Goal: Download file/media

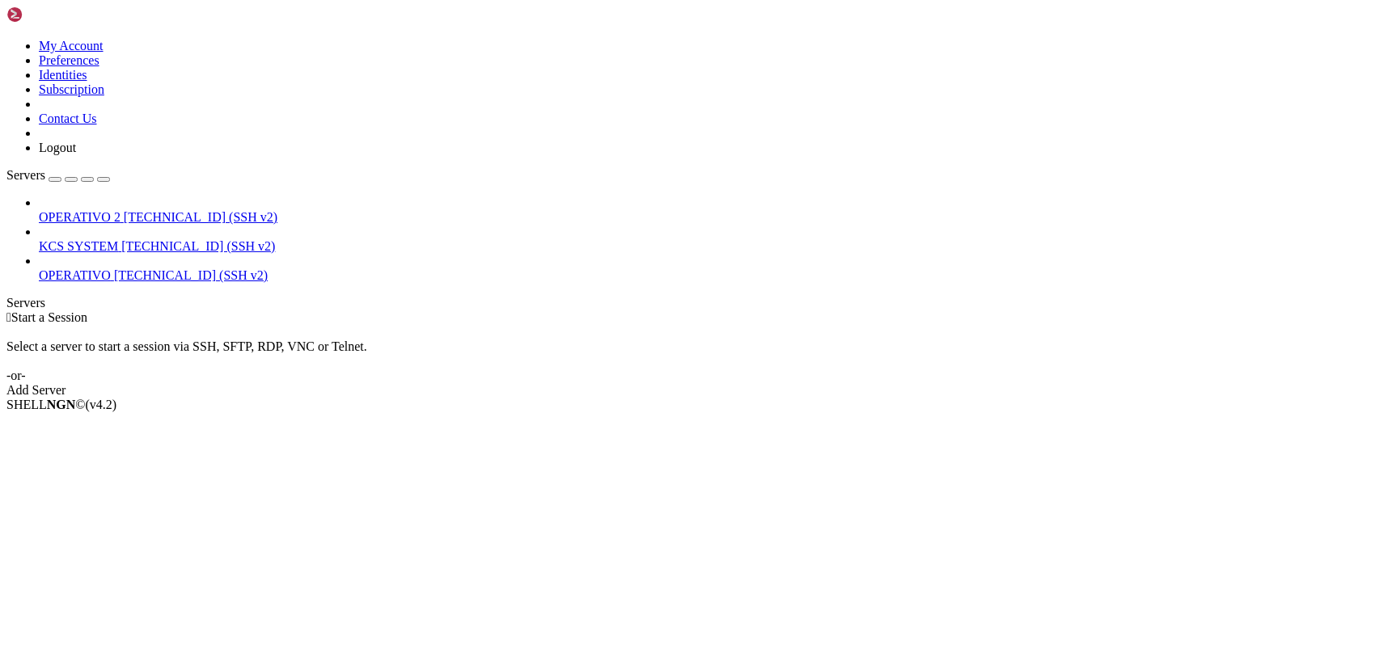
click at [121, 239] on span "[TECHNICAL_ID] (SSH v2)" at bounding box center [198, 246] width 154 height 14
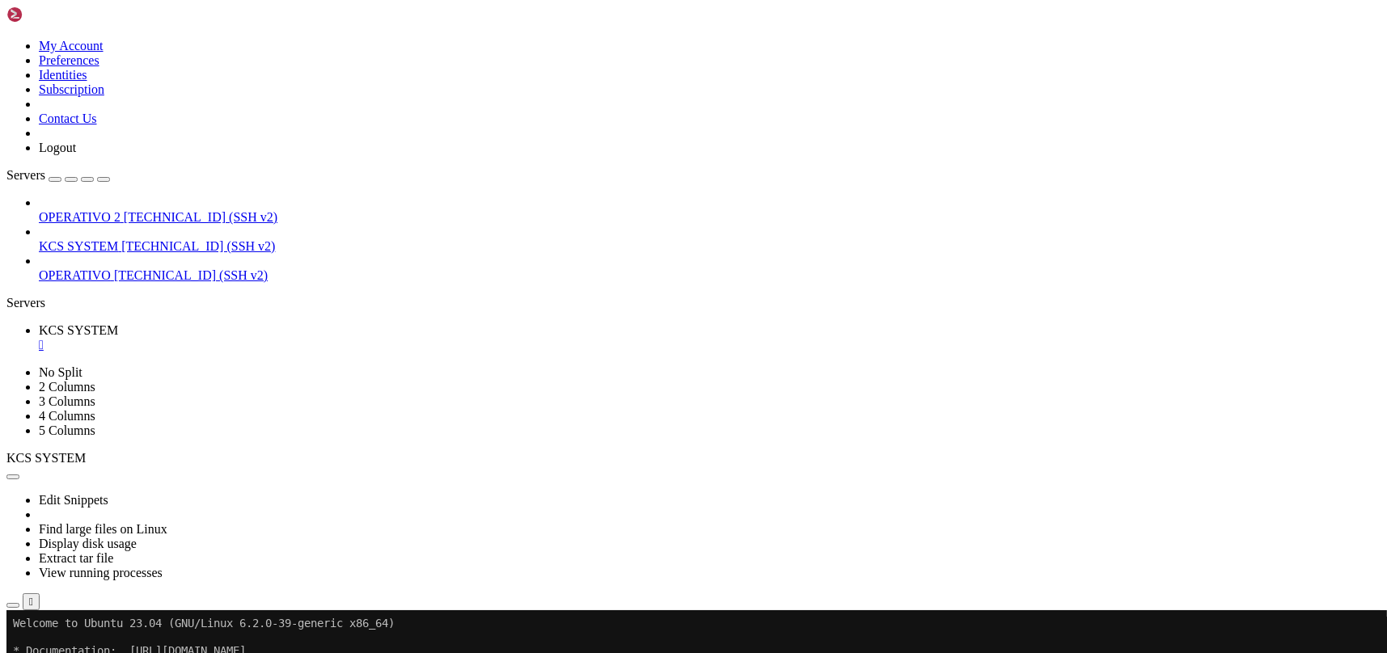
click at [19, 603] on button "button" at bounding box center [12, 605] width 13 height 5
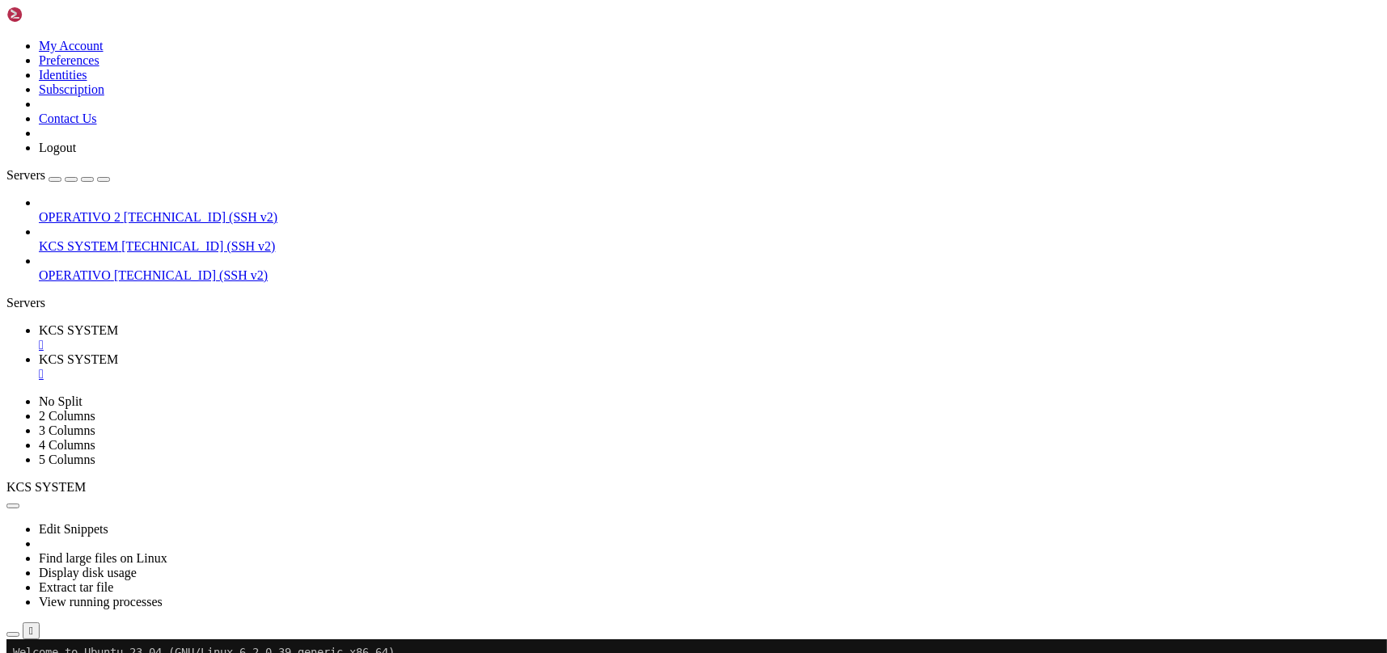
type input "/home/ubuntu/31-app-odoo2/templates"
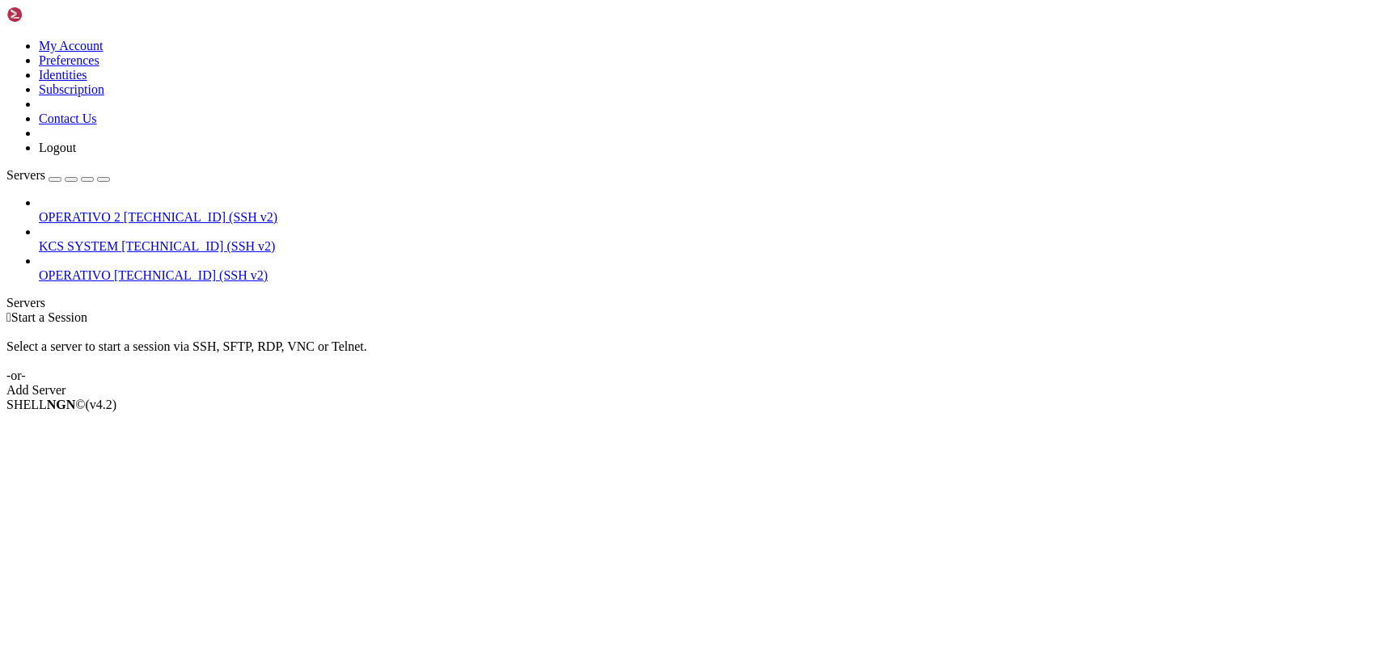
click at [118, 239] on span "KCS SYSTEM" at bounding box center [78, 246] width 79 height 14
click at [152, 239] on div "KCS SYSTEM [TECHNICAL_ID] (SSH v2)" at bounding box center [709, 246] width 1341 height 15
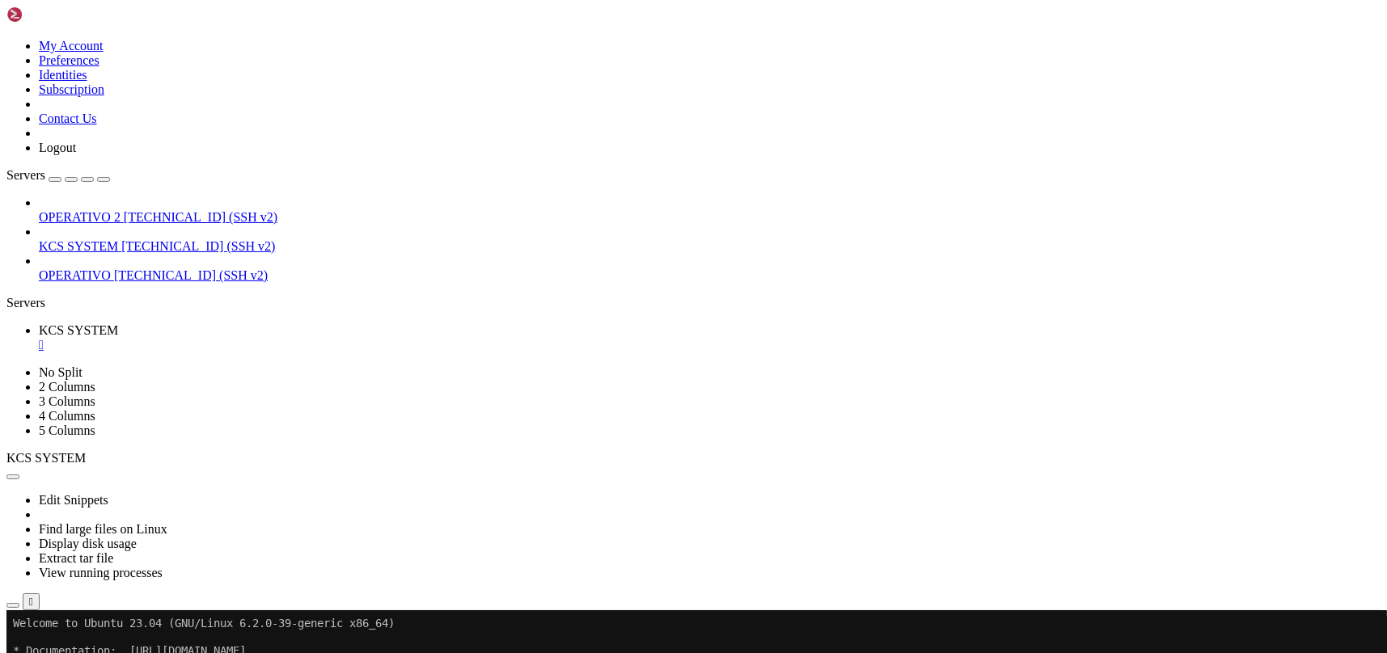
click at [13, 606] on icon "button" at bounding box center [13, 606] width 0 height 0
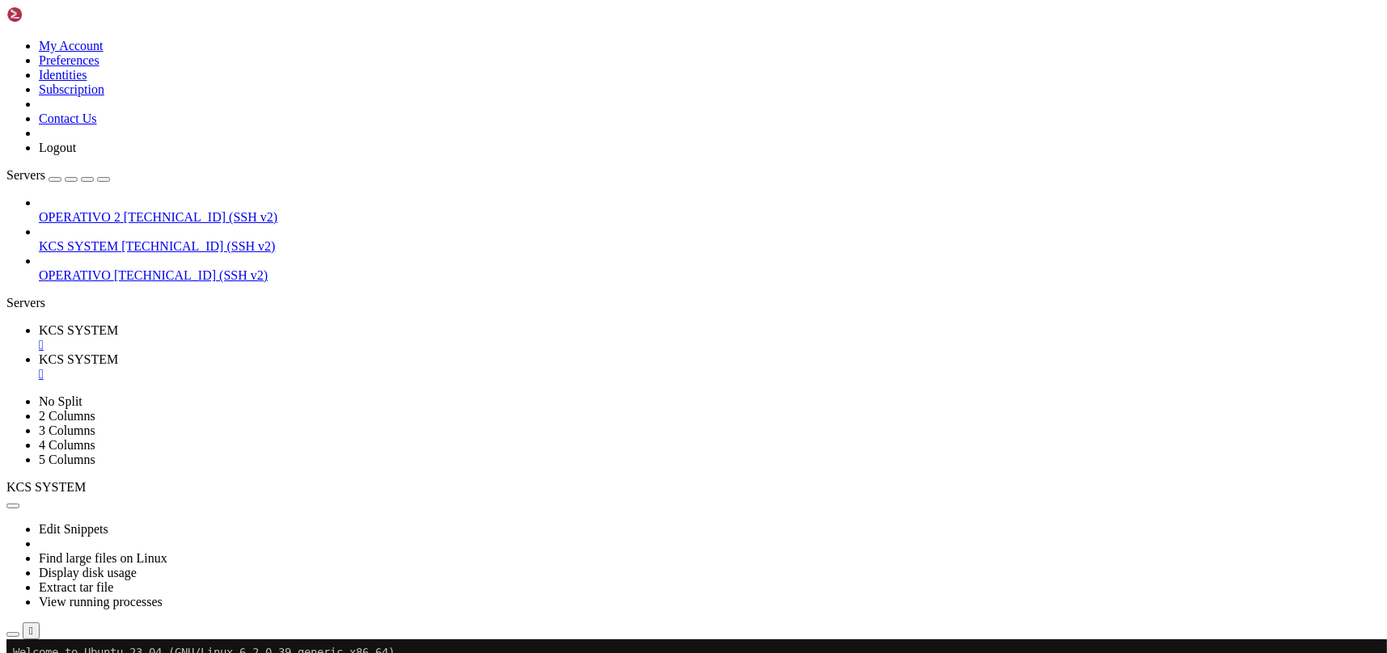
scroll to position [323, 0]
type input "/home/ubuntu/31-app-odoo2"
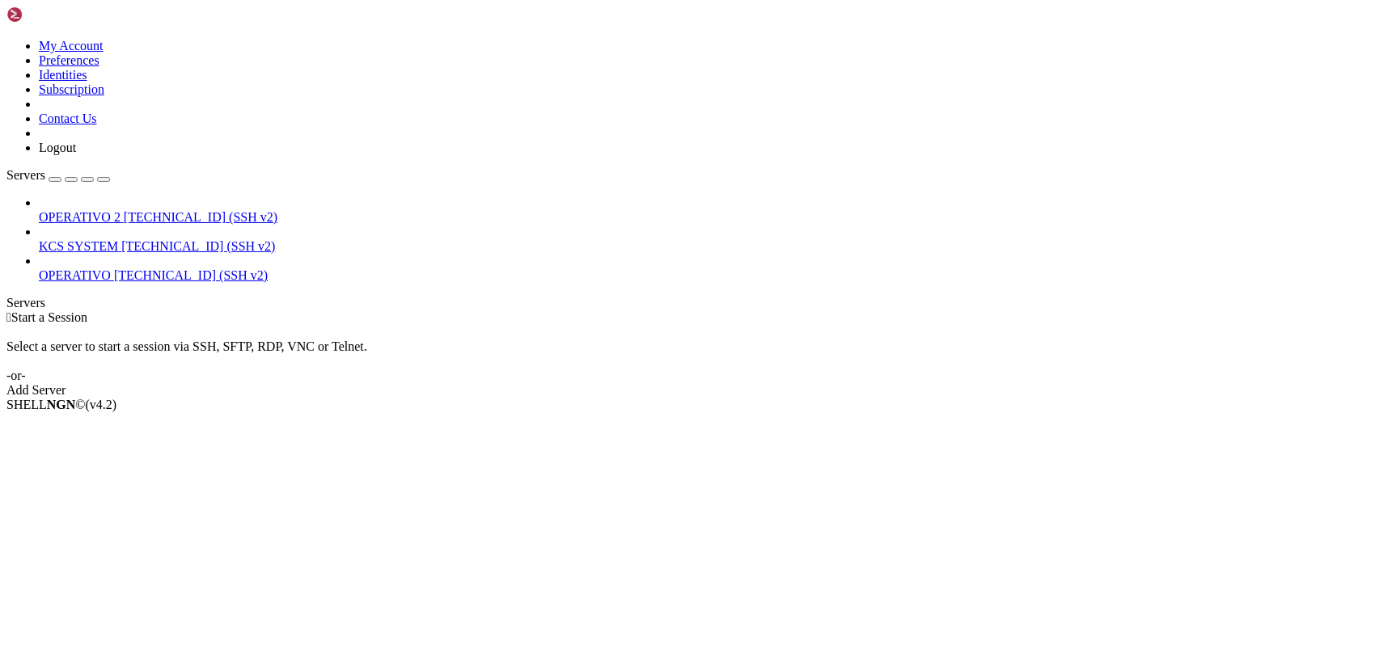
click at [118, 239] on span "KCS SYSTEM" at bounding box center [78, 246] width 79 height 14
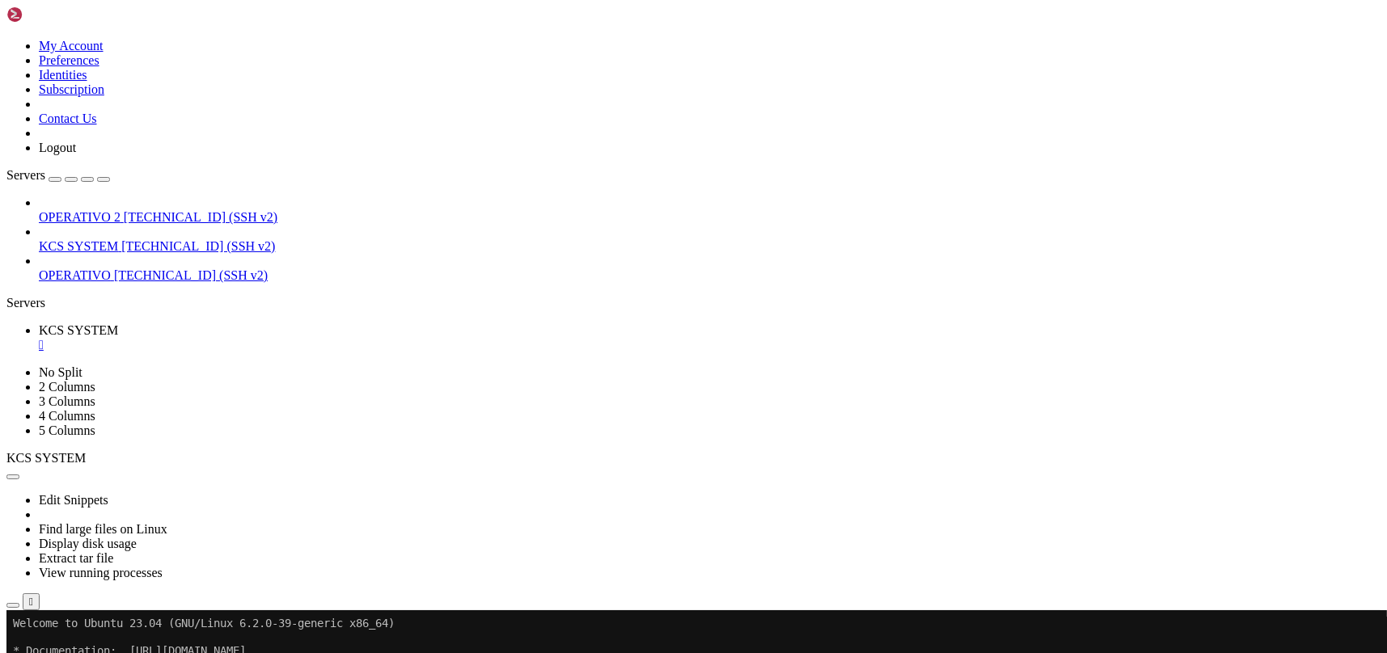
click at [13, 606] on icon "button" at bounding box center [13, 606] width 0 height 0
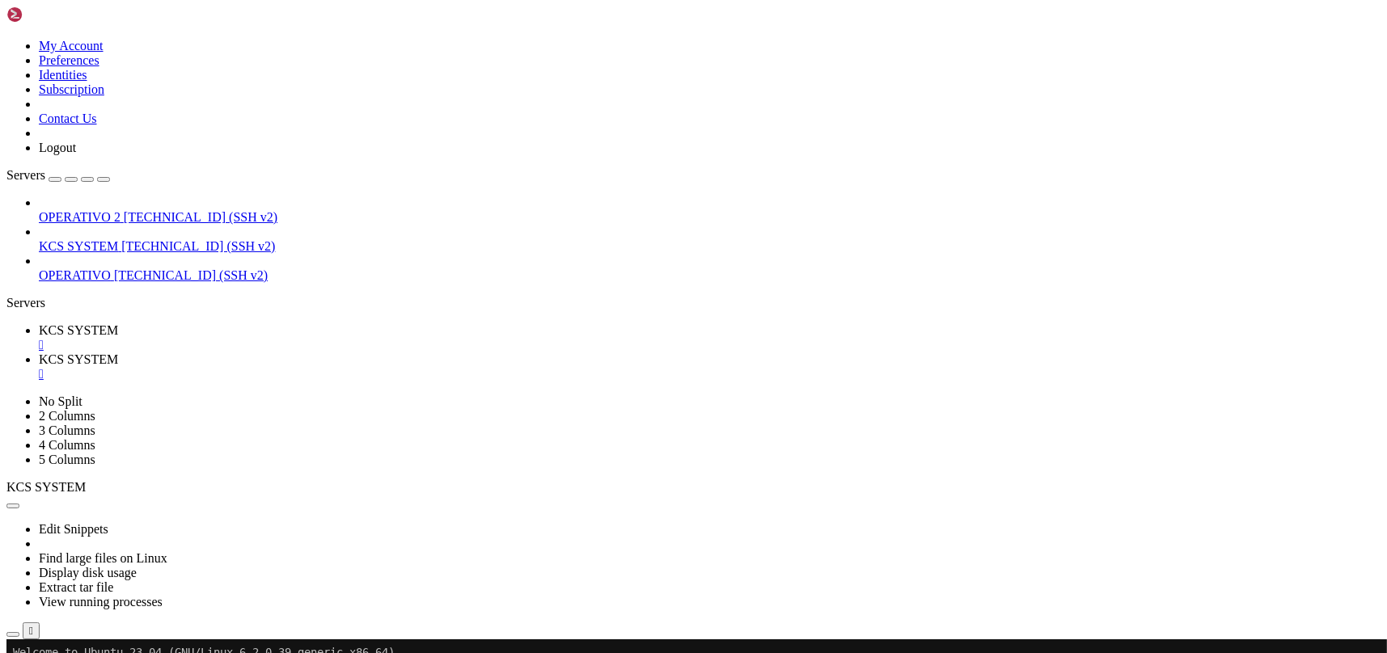
type input "/home/ubuntu"
click at [433, 367] on div "" at bounding box center [709, 374] width 1341 height 15
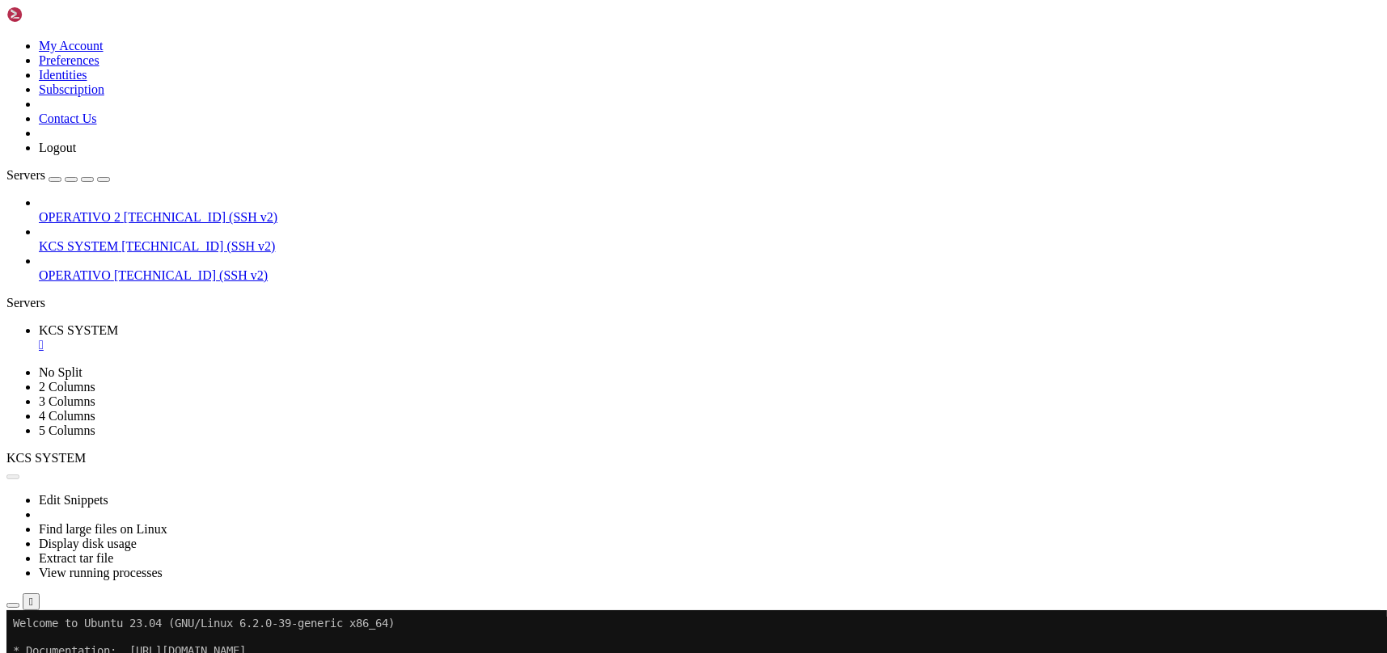
click at [263, 323] on link "KCS SYSTEM " at bounding box center [709, 337] width 1341 height 29
click at [316, 323] on link "KCS SYSTEM " at bounding box center [709, 337] width 1341 height 29
click at [306, 338] on div "" at bounding box center [709, 345] width 1341 height 15
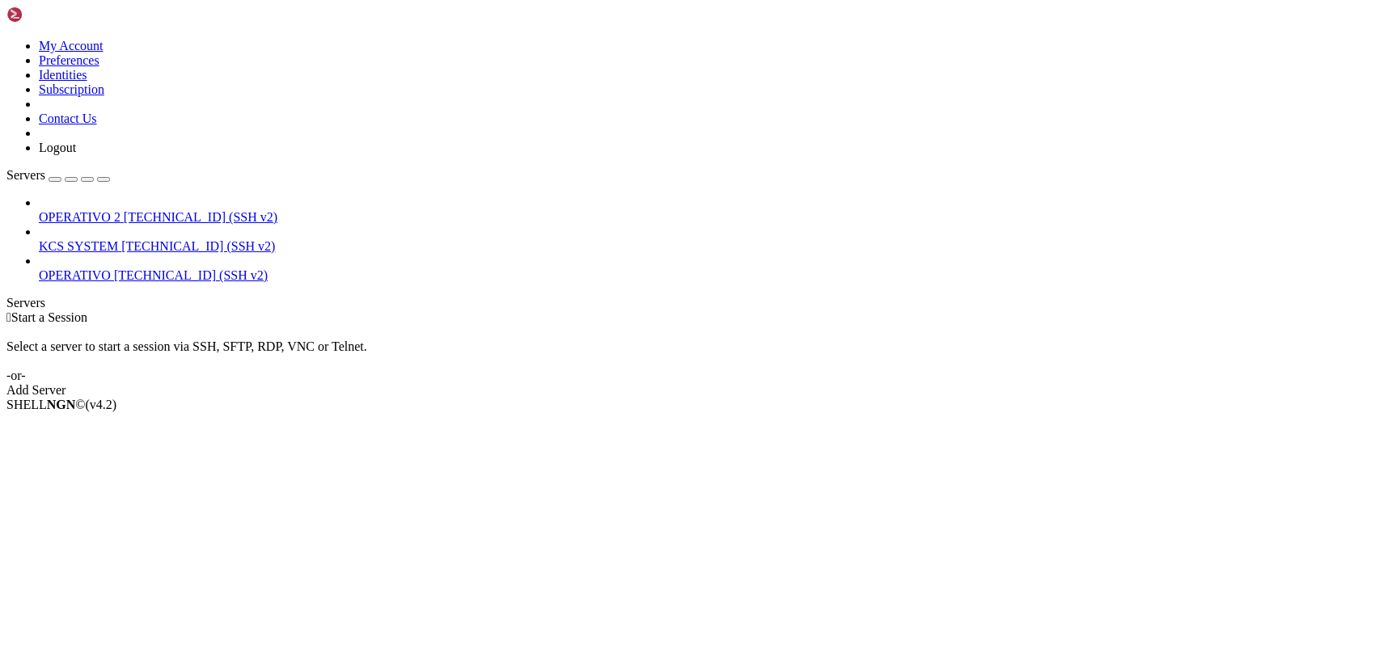
click at [118, 239] on span "KCS SYSTEM" at bounding box center [78, 246] width 79 height 14
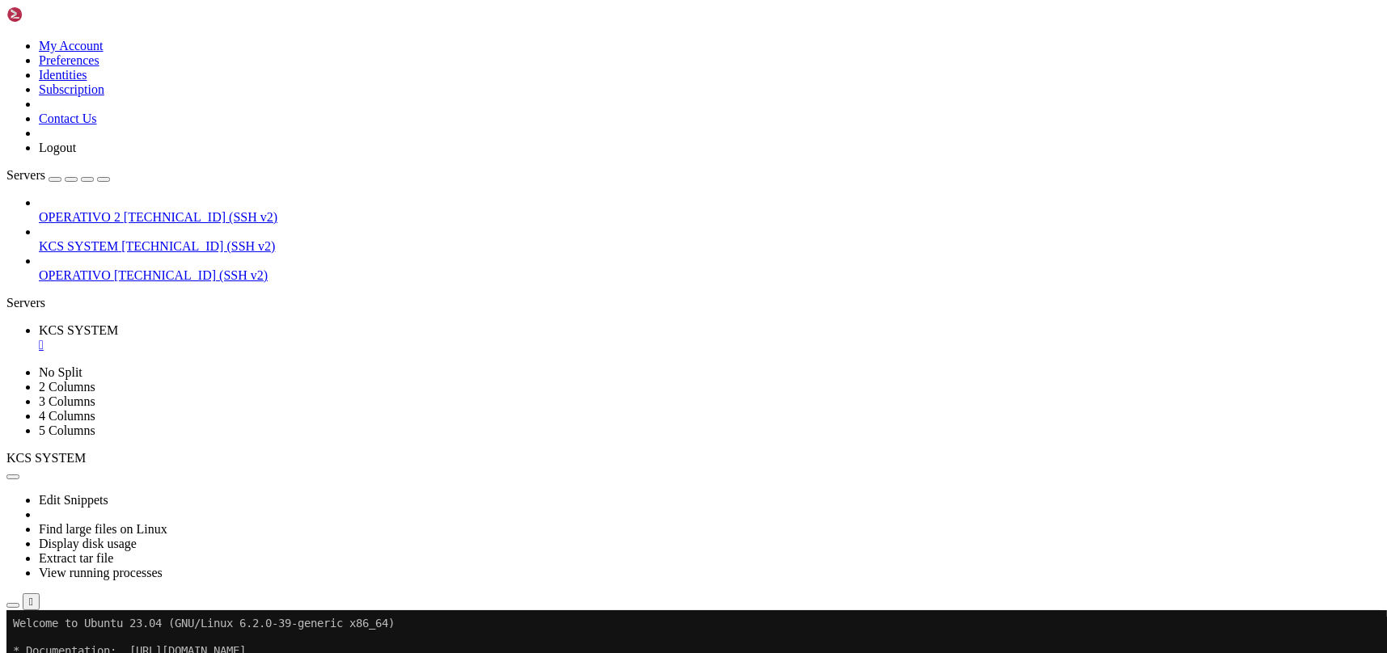
click at [19, 603] on button "button" at bounding box center [12, 605] width 13 height 5
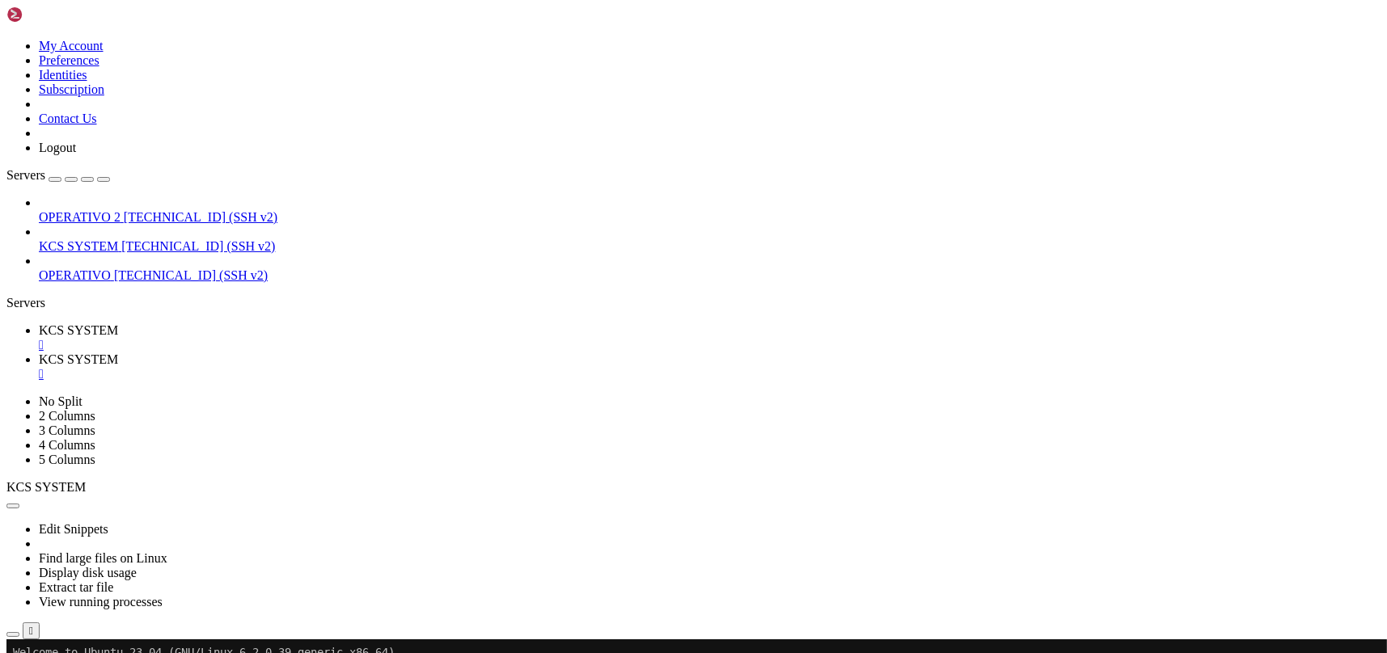
scroll to position [108, 0]
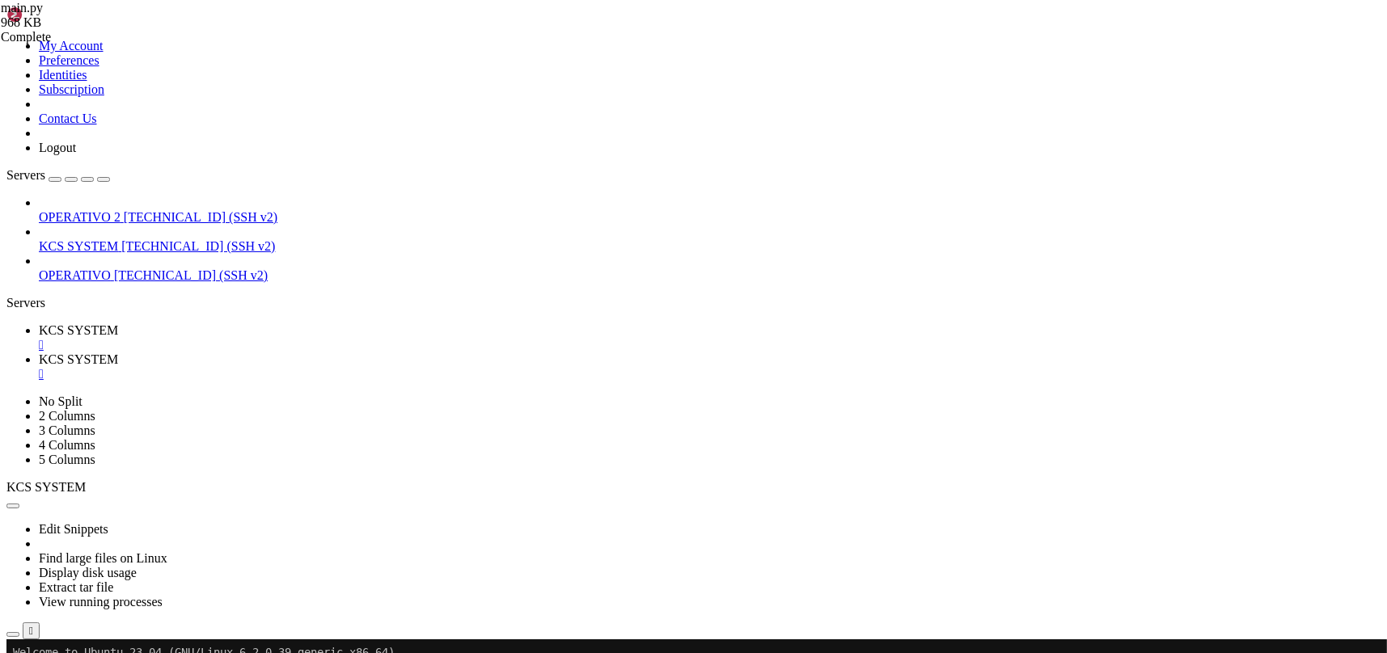
scroll to position [194, 0]
type input "/home/ubuntu/31-app-odoo2/templates"
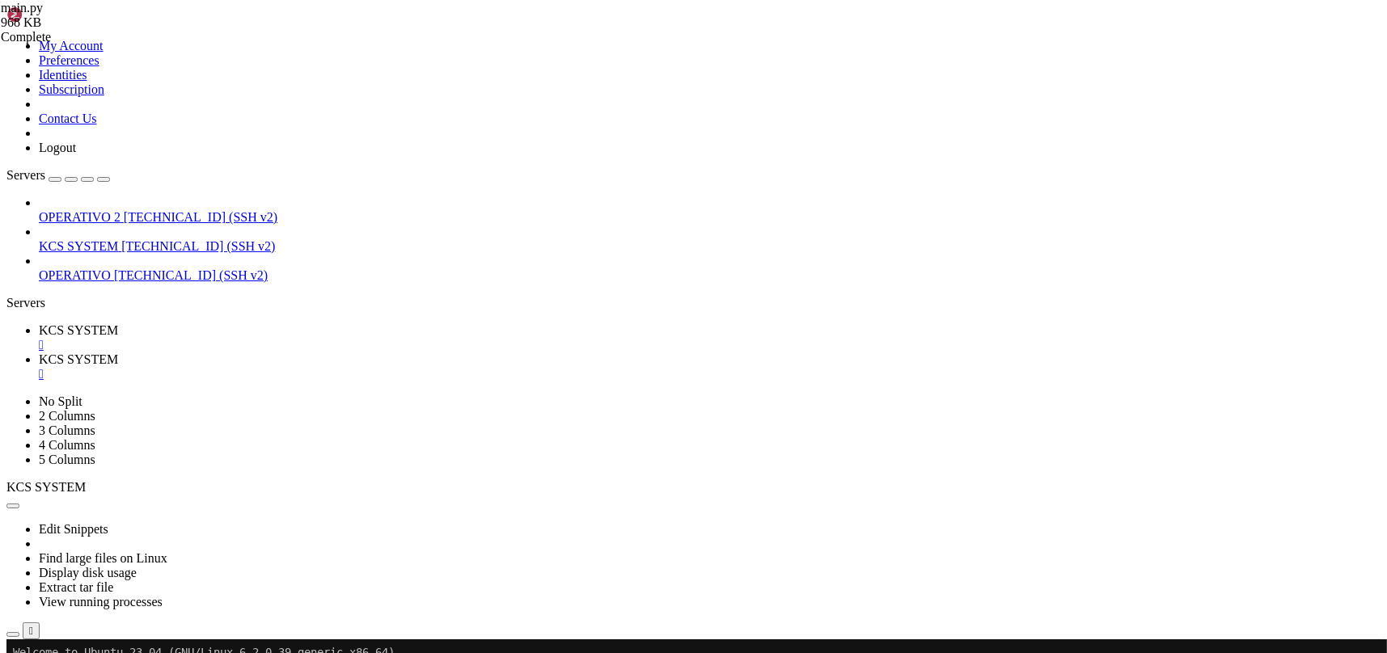
click at [118, 353] on span "KCS SYSTEM" at bounding box center [78, 360] width 79 height 14
click at [434, 367] on div "" at bounding box center [709, 374] width 1341 height 15
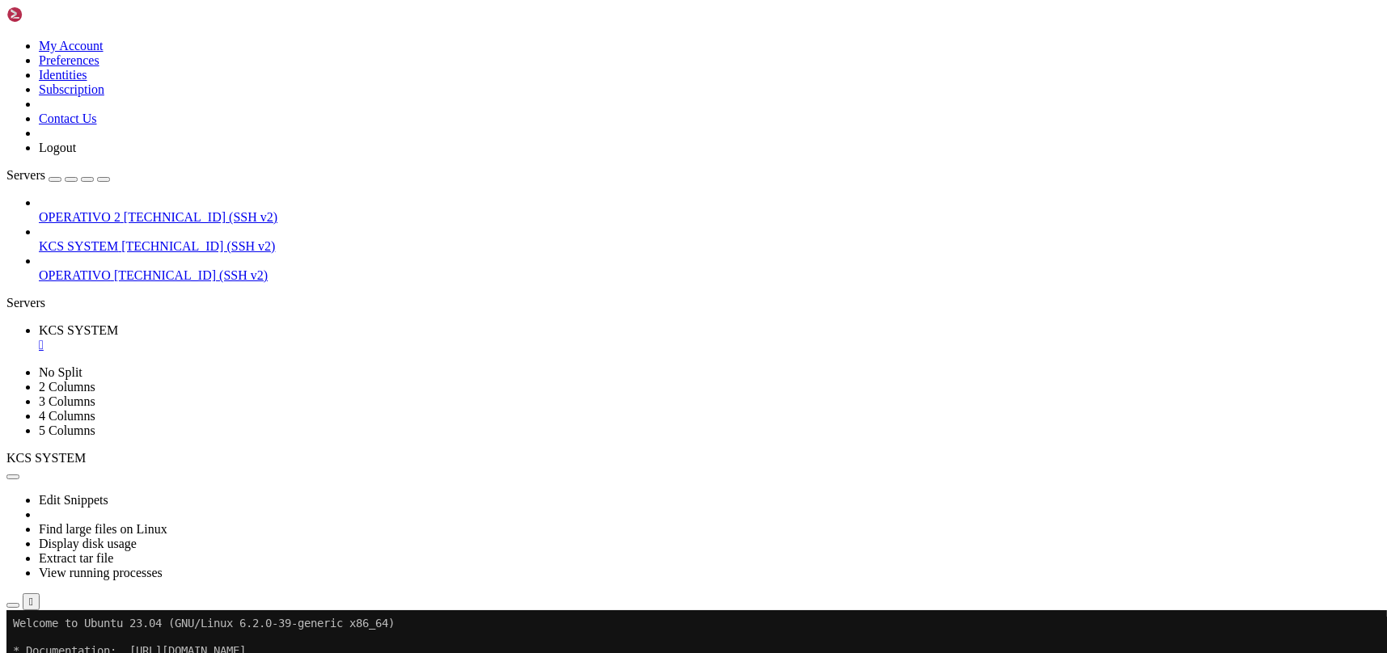
click at [13, 606] on icon "button" at bounding box center [13, 606] width 0 height 0
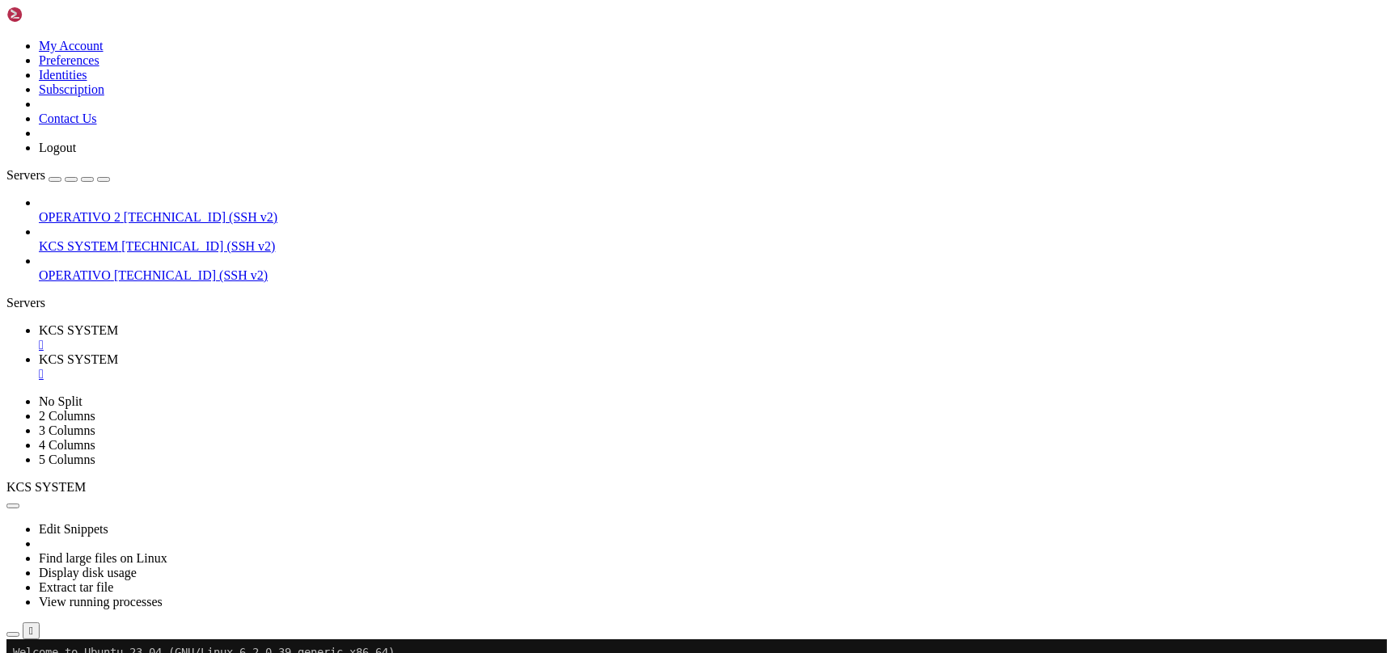
type input "/home/ubuntu/31-app-odoo2/instance"
